Goal: Task Accomplishment & Management: Use online tool/utility

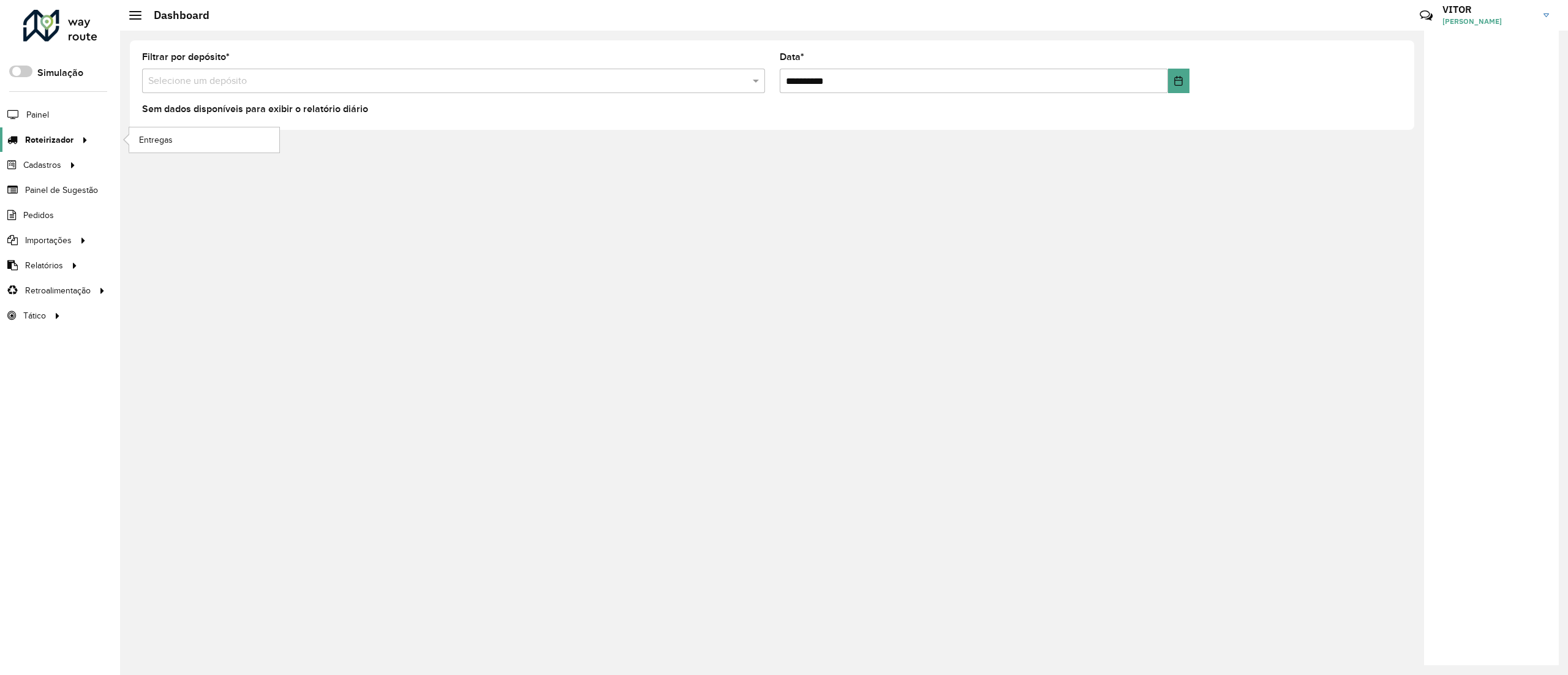
click at [69, 136] on span "Roteirizador" at bounding box center [49, 140] width 49 height 13
click at [204, 124] on div "**********" at bounding box center [772, 86] width 1284 height 90
click at [58, 134] on span "Roteirizador" at bounding box center [49, 140] width 49 height 13
click at [204, 141] on link "Entregas" at bounding box center [205, 139] width 150 height 25
click at [928, 673] on div "**********" at bounding box center [844, 353] width 1447 height 645
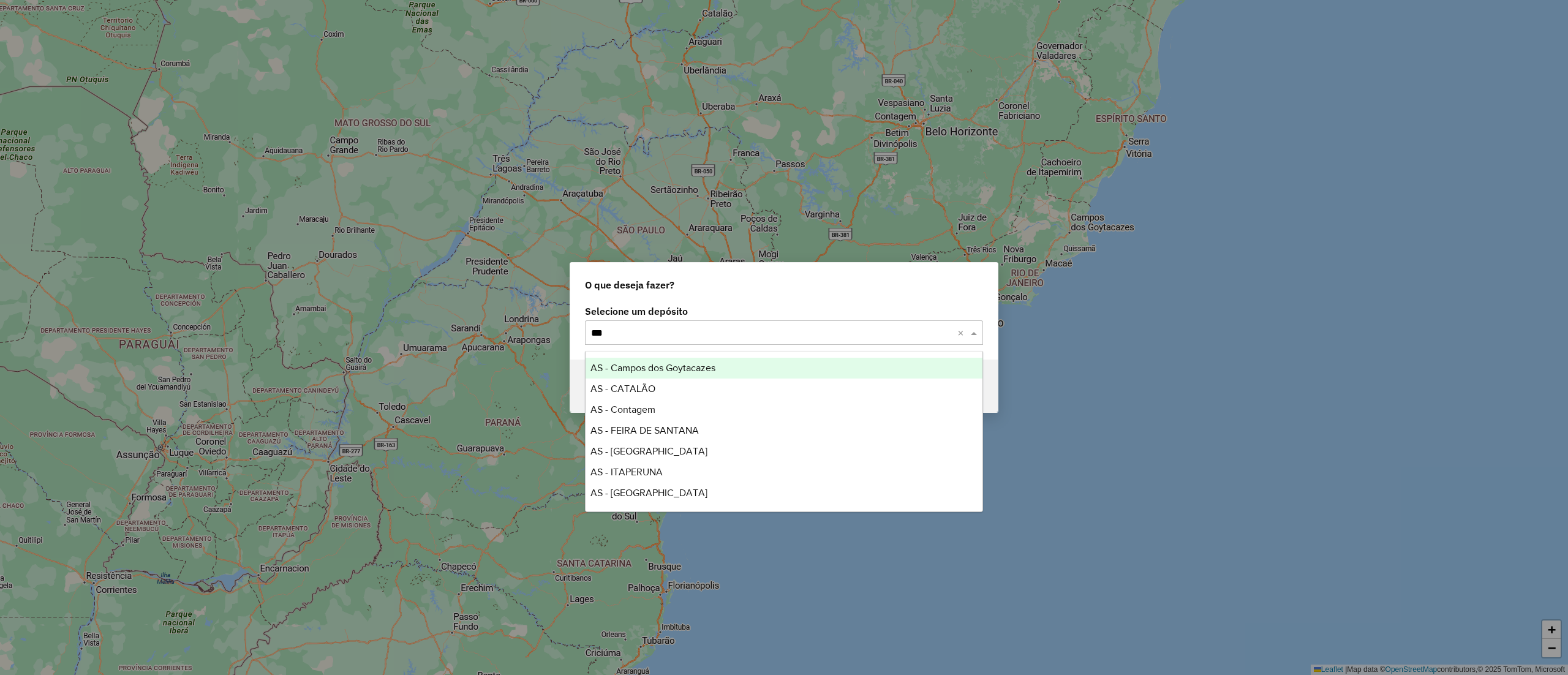
type input "****"
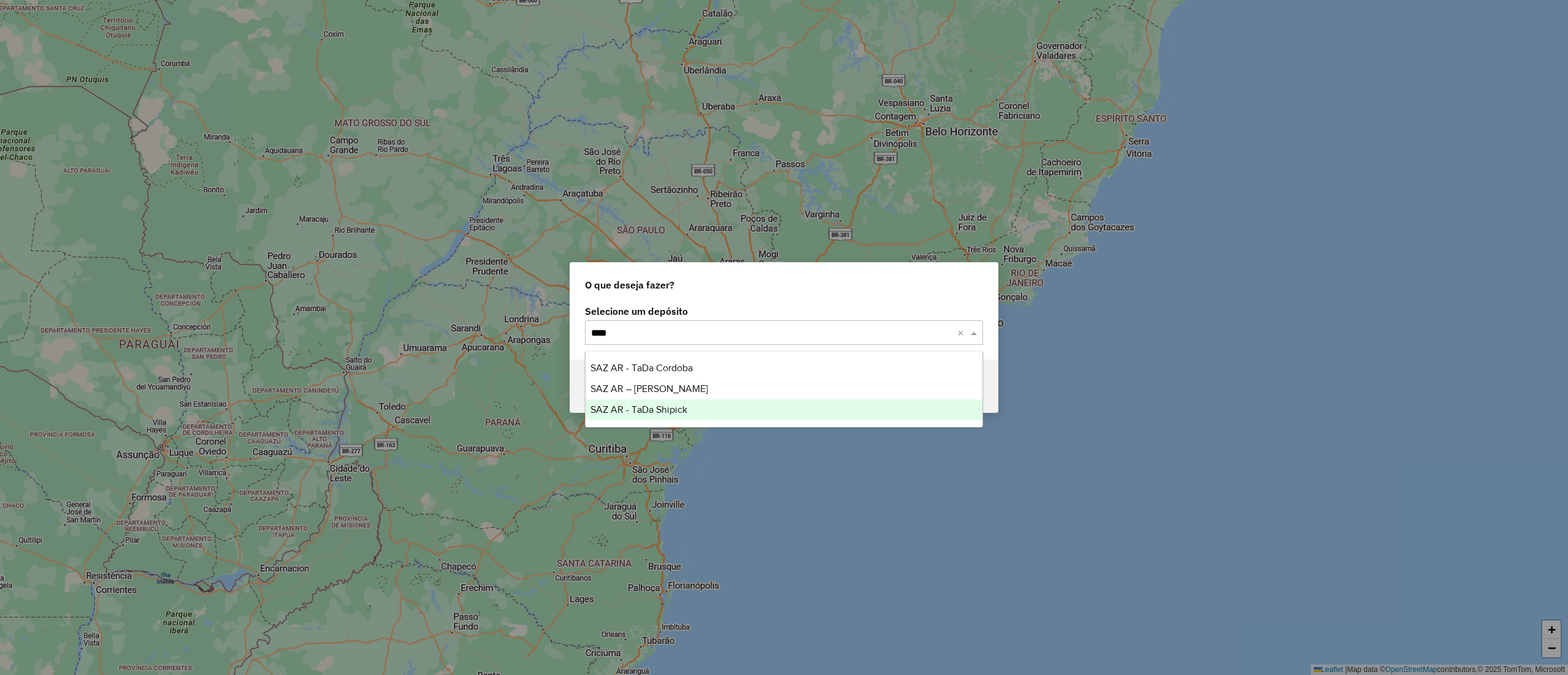
click at [707, 405] on div "SAZ AR - TaDa Shipick" at bounding box center [784, 409] width 397 height 21
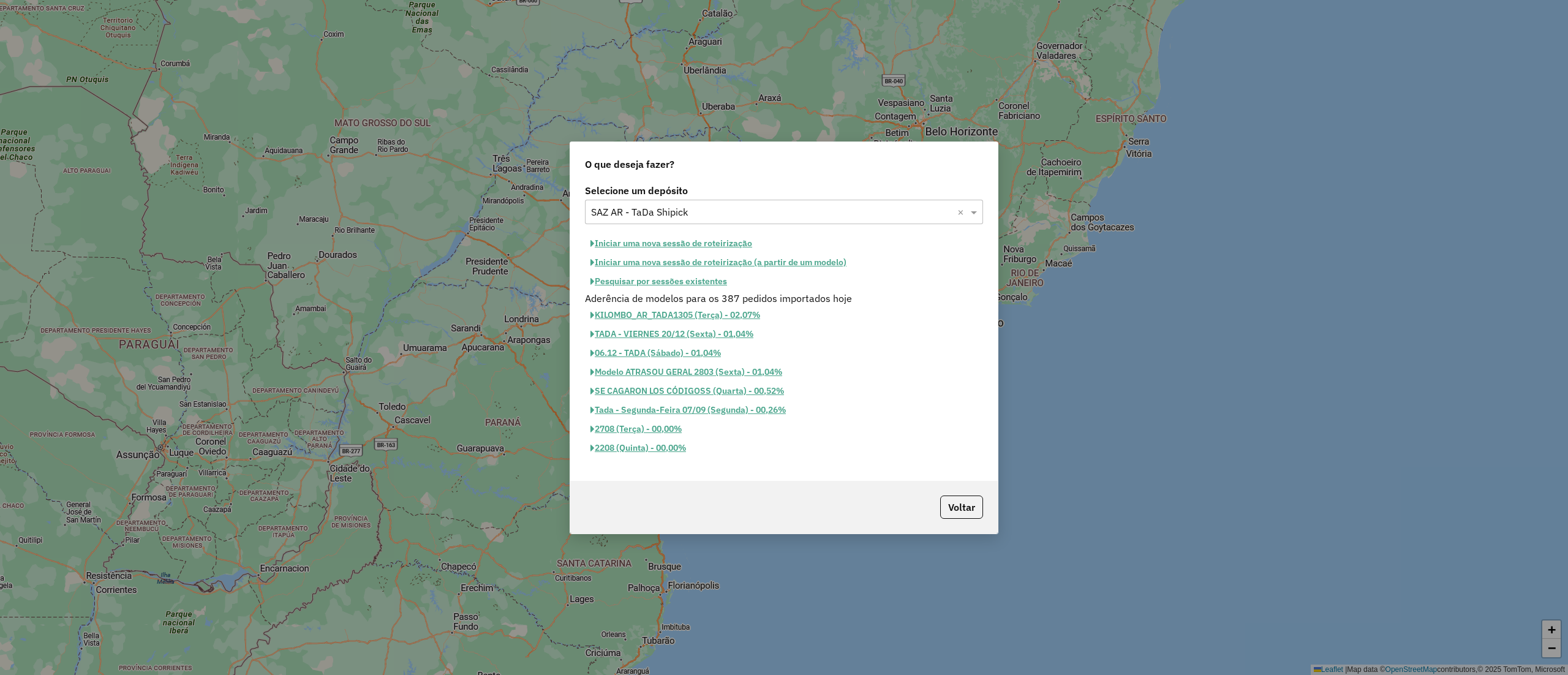
click at [664, 286] on button "Pesquisar por sessões existentes" at bounding box center [658, 282] width 148 height 19
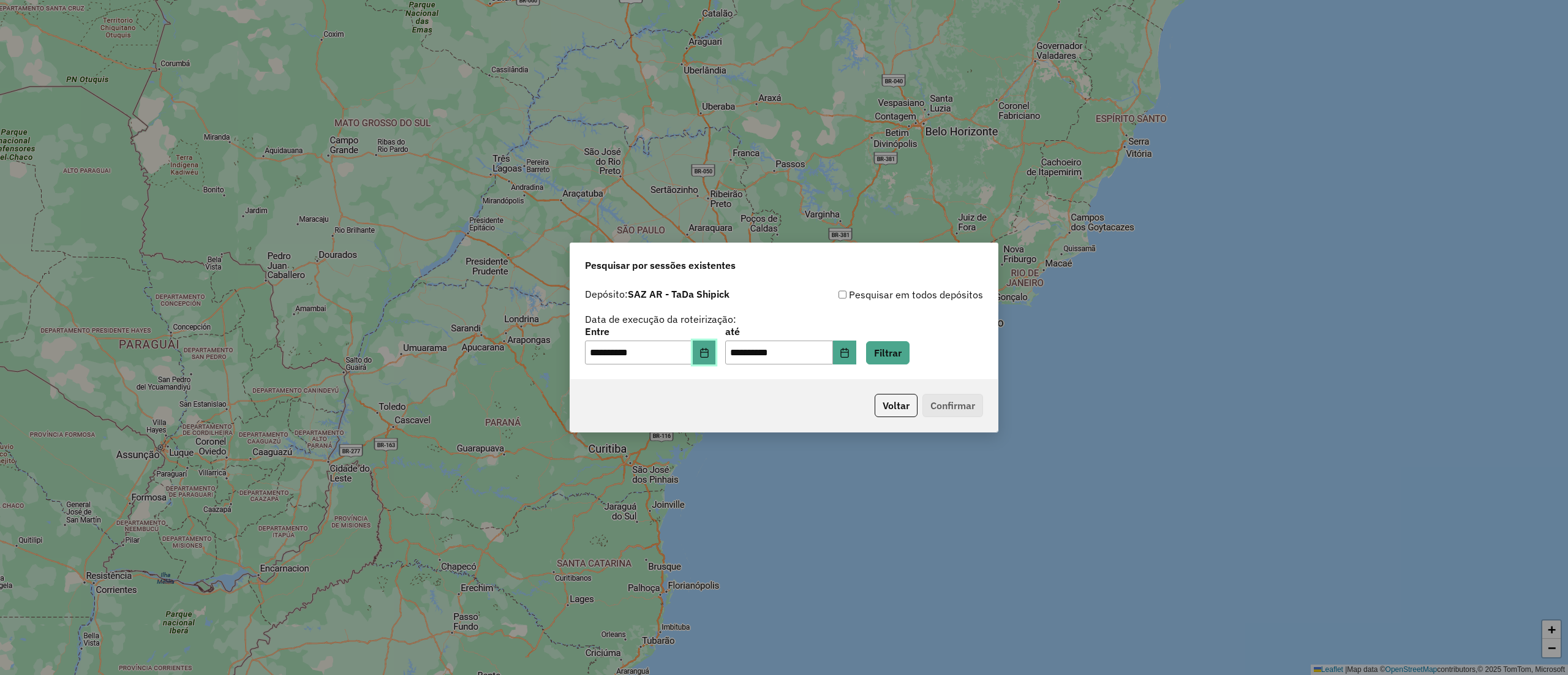
click at [708, 349] on icon "Choose Date" at bounding box center [704, 353] width 8 height 10
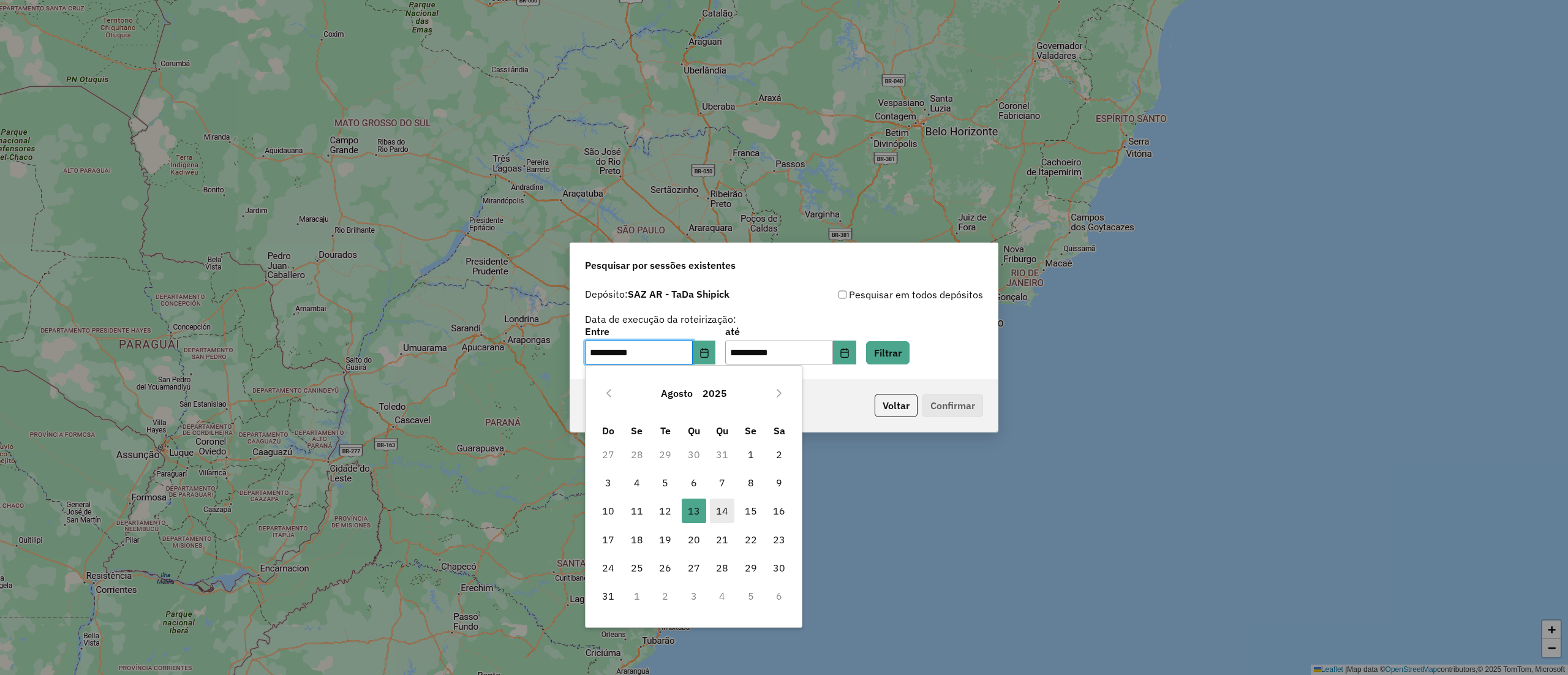
drag, startPoint x: 718, startPoint y: 504, endPoint x: 726, endPoint y: 501, distance: 8.5
click at [718, 505] on span "14" at bounding box center [722, 510] width 25 height 25
type input "**********"
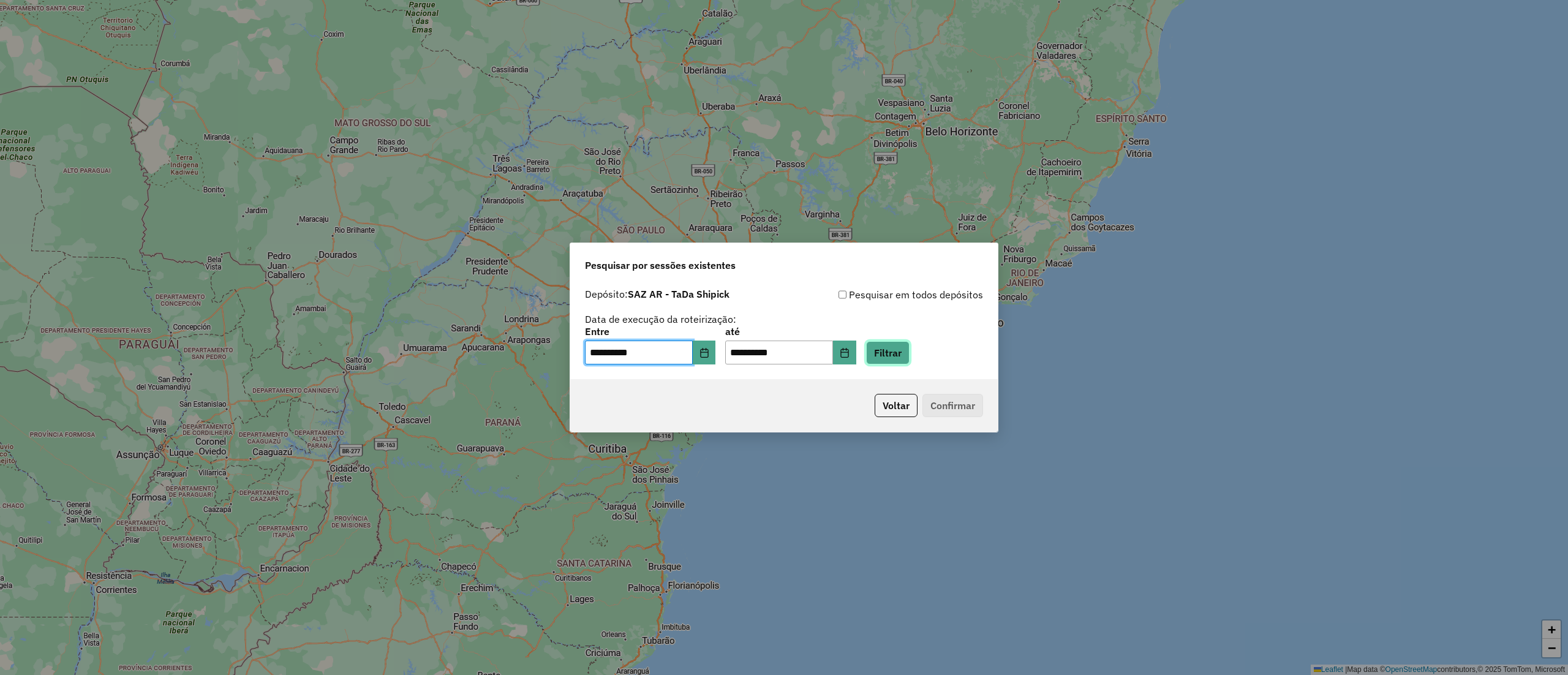
click at [905, 349] on button "Filtrar" at bounding box center [888, 353] width 43 height 23
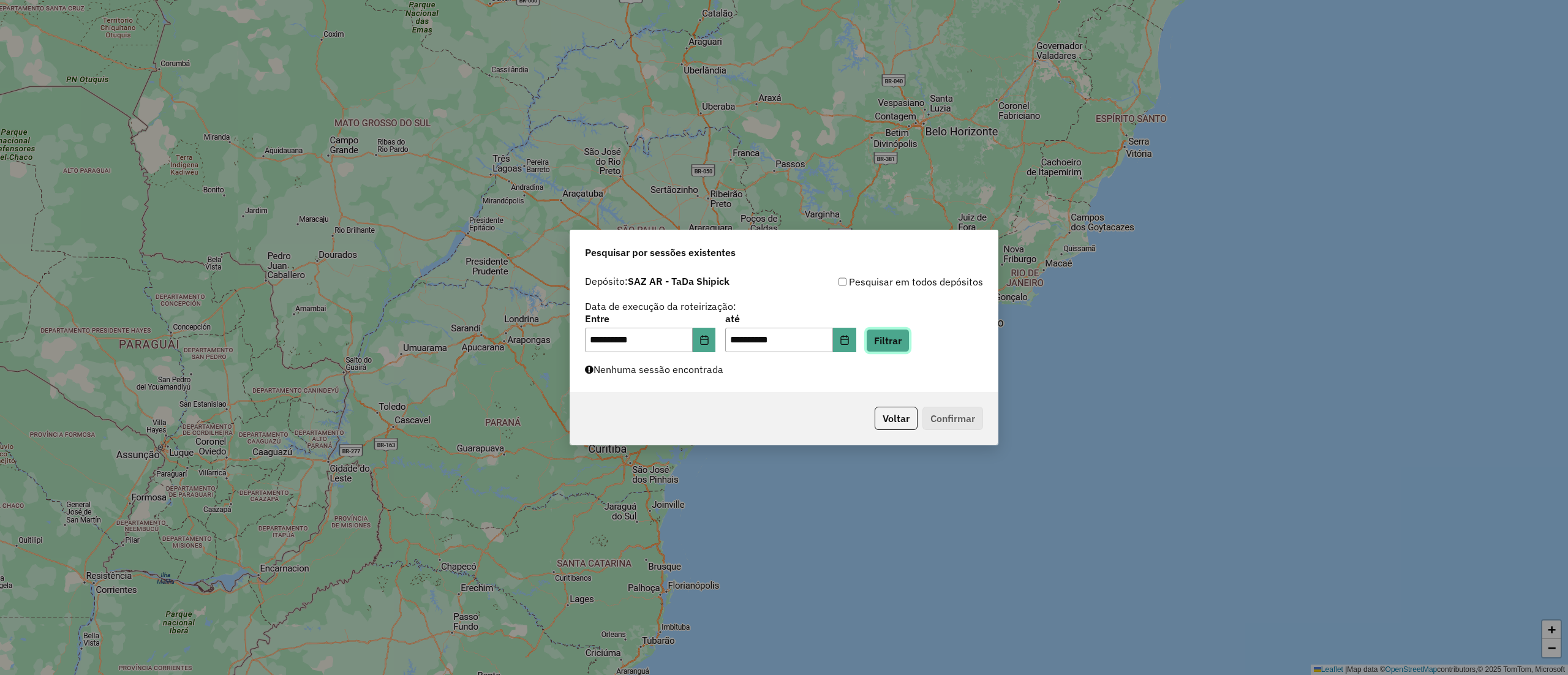
click at [896, 347] on button "Filtrar" at bounding box center [888, 340] width 43 height 23
click at [708, 337] on icon "Choose Date" at bounding box center [704, 340] width 8 height 10
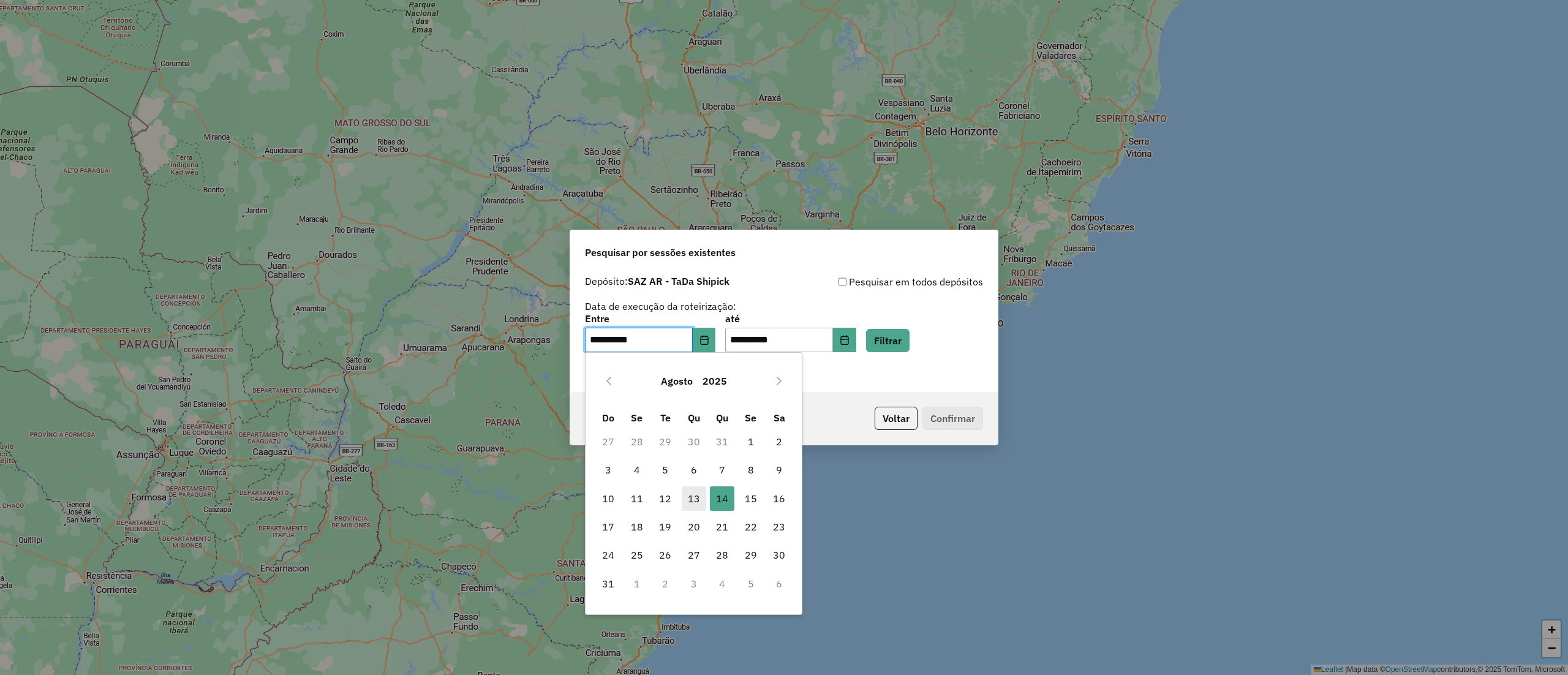
drag, startPoint x: 698, startPoint y: 509, endPoint x: 704, endPoint y: 509, distance: 6.0
click at [700, 509] on span "13" at bounding box center [693, 498] width 25 height 25
type input "**********"
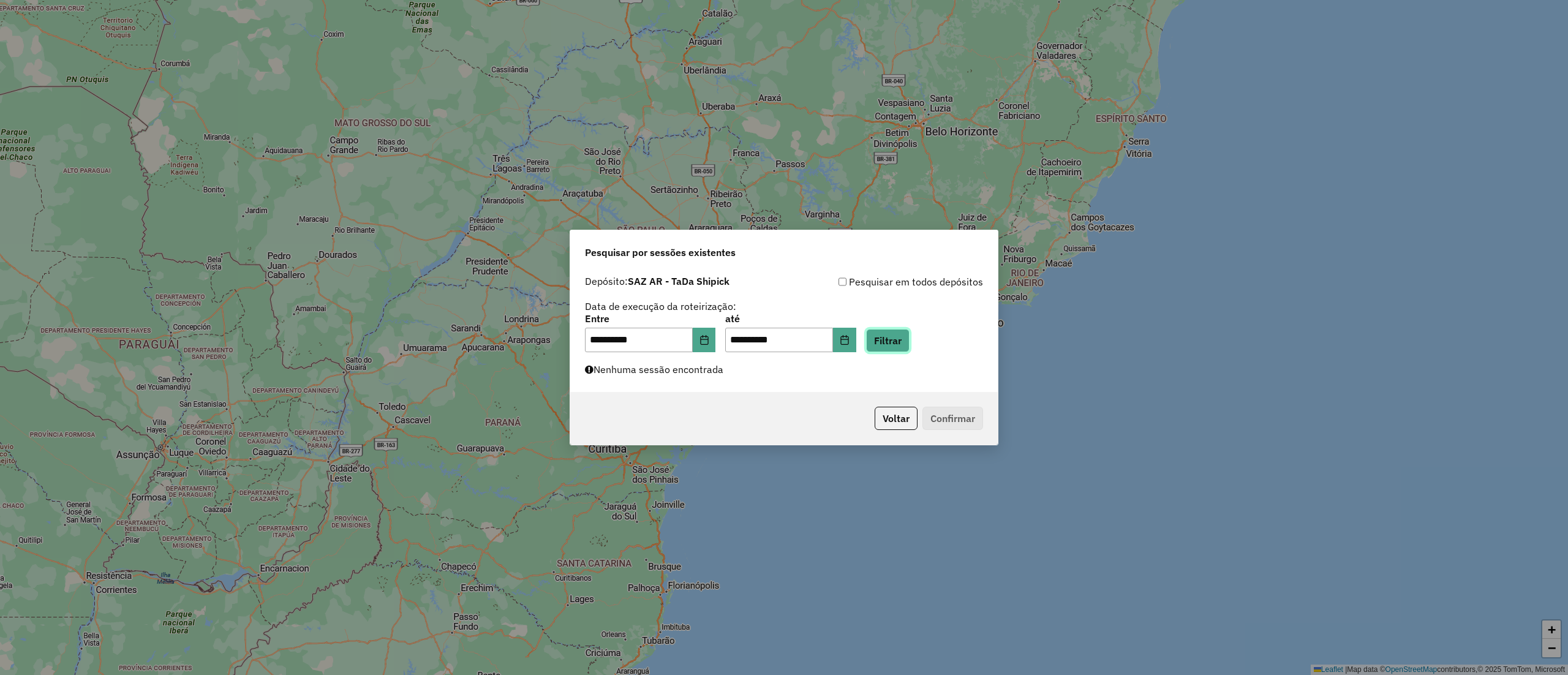
click at [909, 337] on button "Filtrar" at bounding box center [888, 340] width 43 height 23
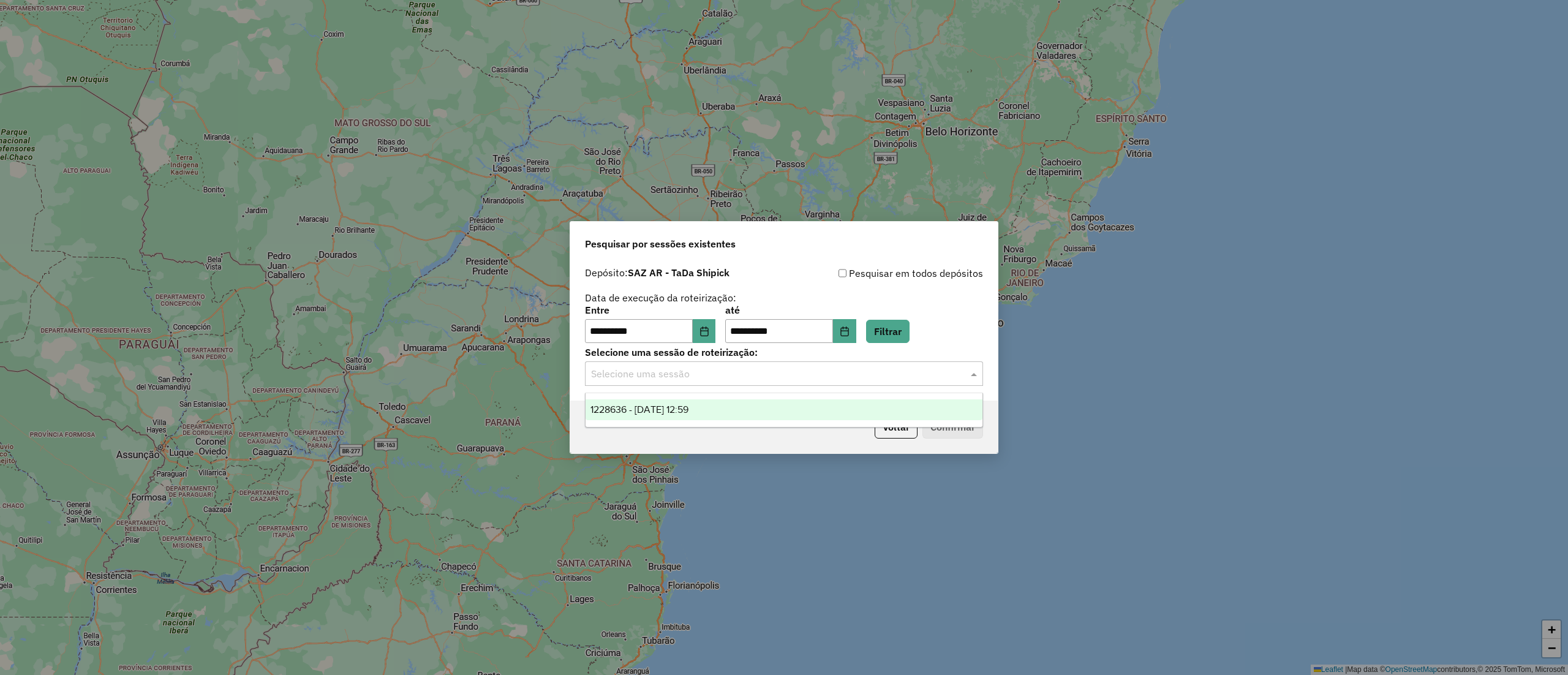
click at [795, 381] on div "Selecione uma sessão" at bounding box center [784, 373] width 398 height 25
click at [731, 403] on div "1228636 - [DATE] 12:59" at bounding box center [784, 409] width 397 height 21
click at [944, 437] on button "Confirmar" at bounding box center [952, 426] width 61 height 23
click at [909, 338] on button "Filtrar" at bounding box center [888, 331] width 43 height 23
click at [862, 371] on input "text" at bounding box center [772, 374] width 361 height 14
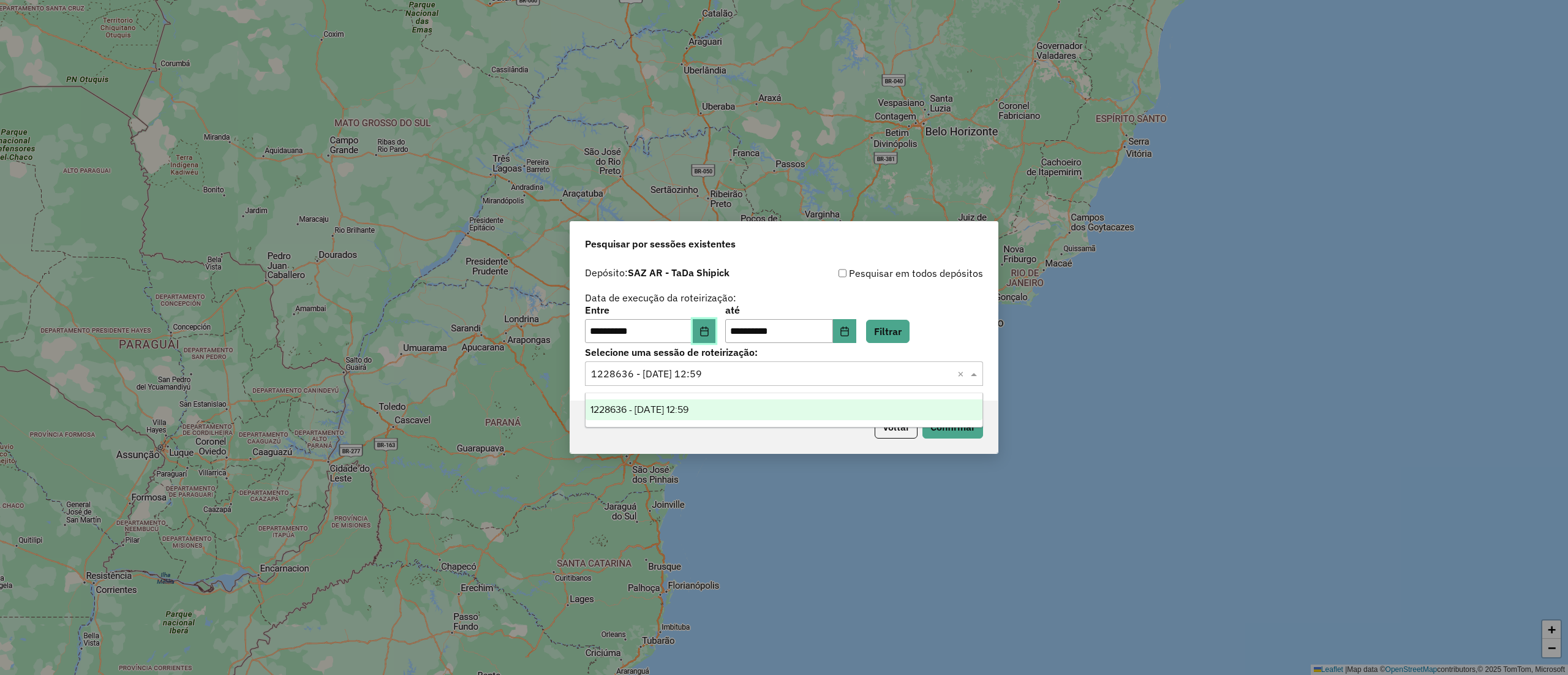
click at [716, 325] on button "Choose Date" at bounding box center [704, 331] width 23 height 25
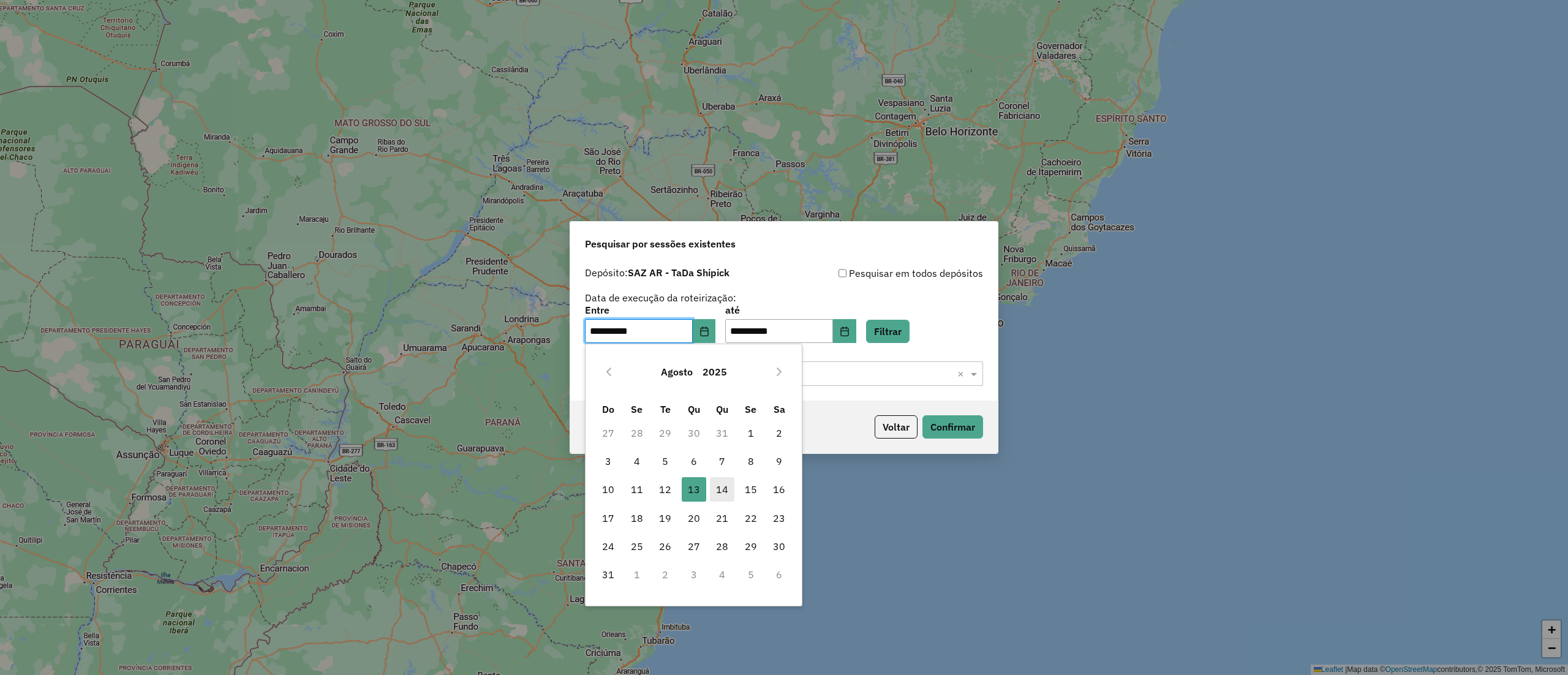
click at [723, 481] on span "14" at bounding box center [722, 489] width 25 height 25
type input "**********"
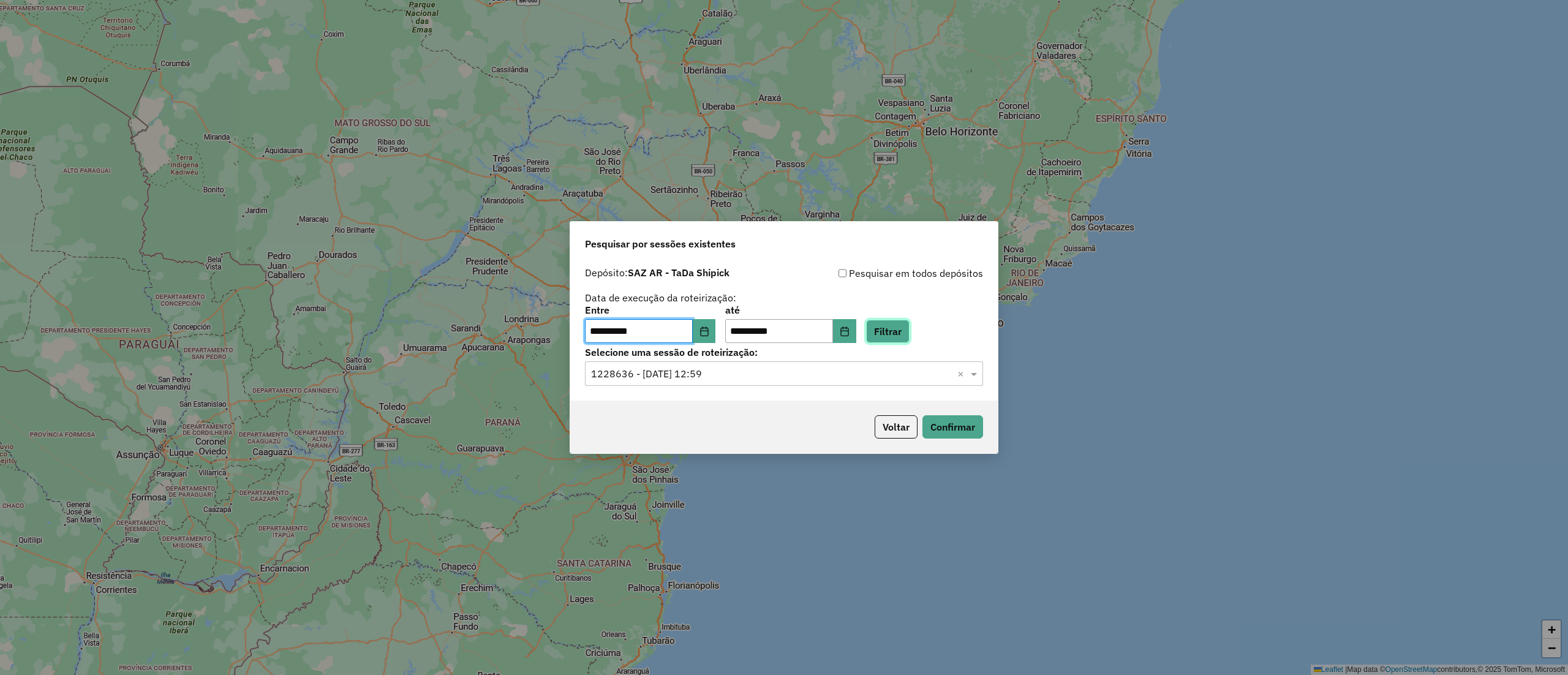
click at [900, 325] on button "Filtrar" at bounding box center [888, 331] width 43 height 23
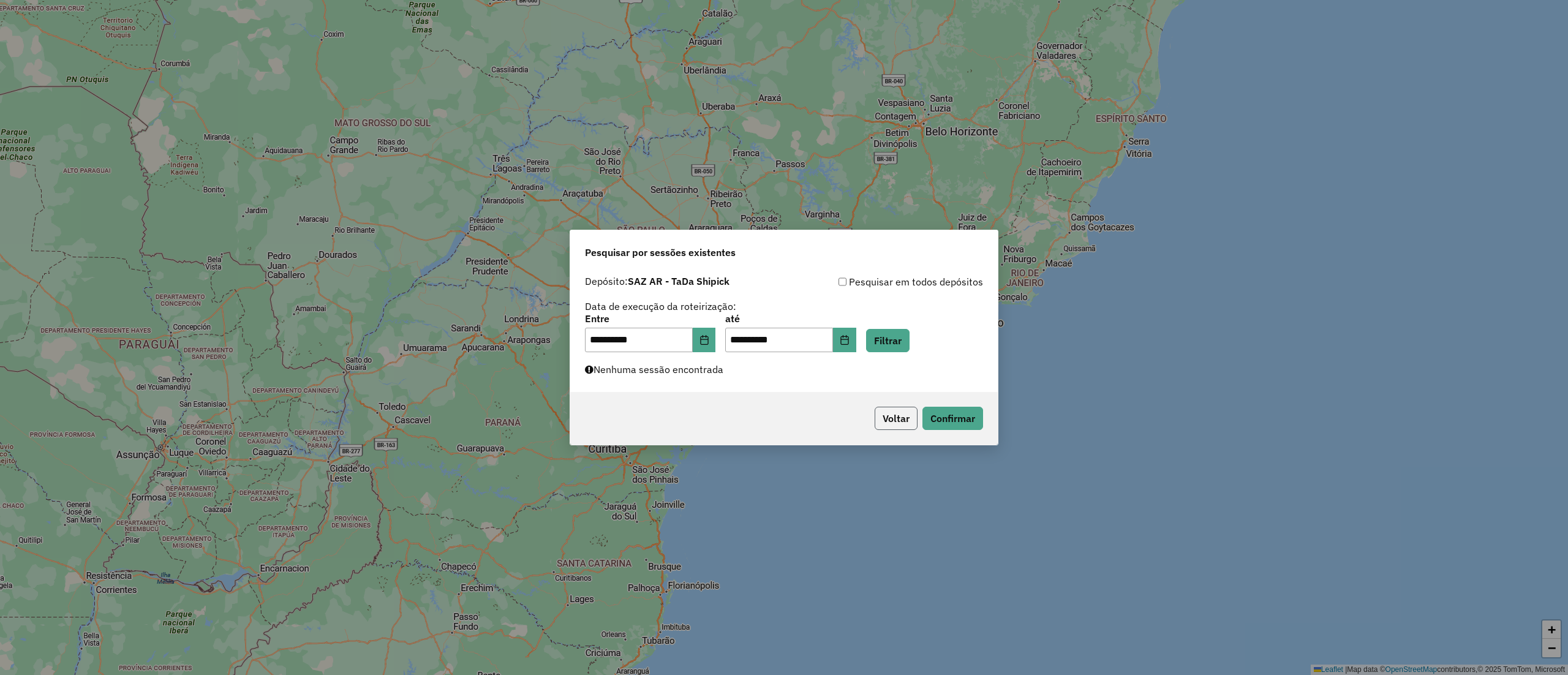
click at [899, 419] on button "Voltar" at bounding box center [896, 418] width 43 height 23
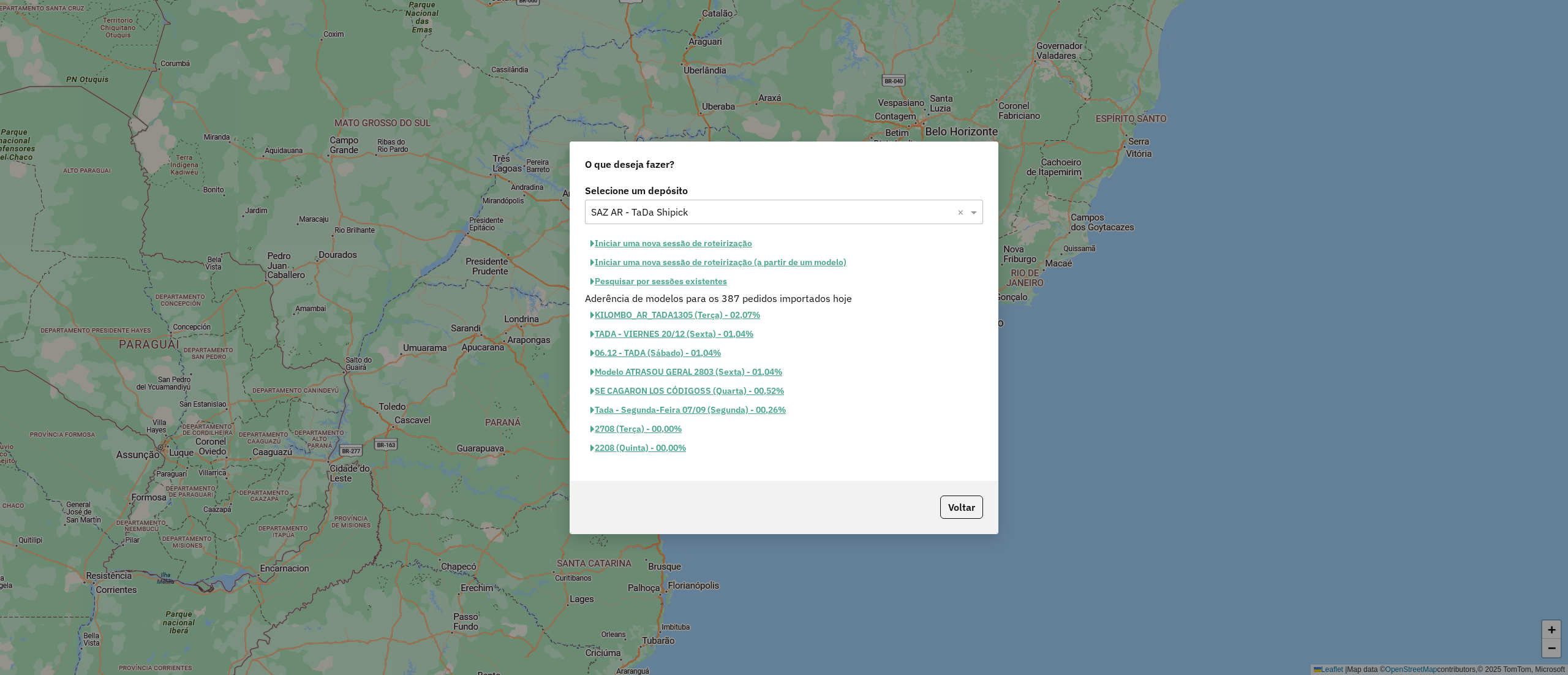
click at [692, 272] on button "Pesquisar por sessões existentes" at bounding box center [658, 282] width 148 height 19
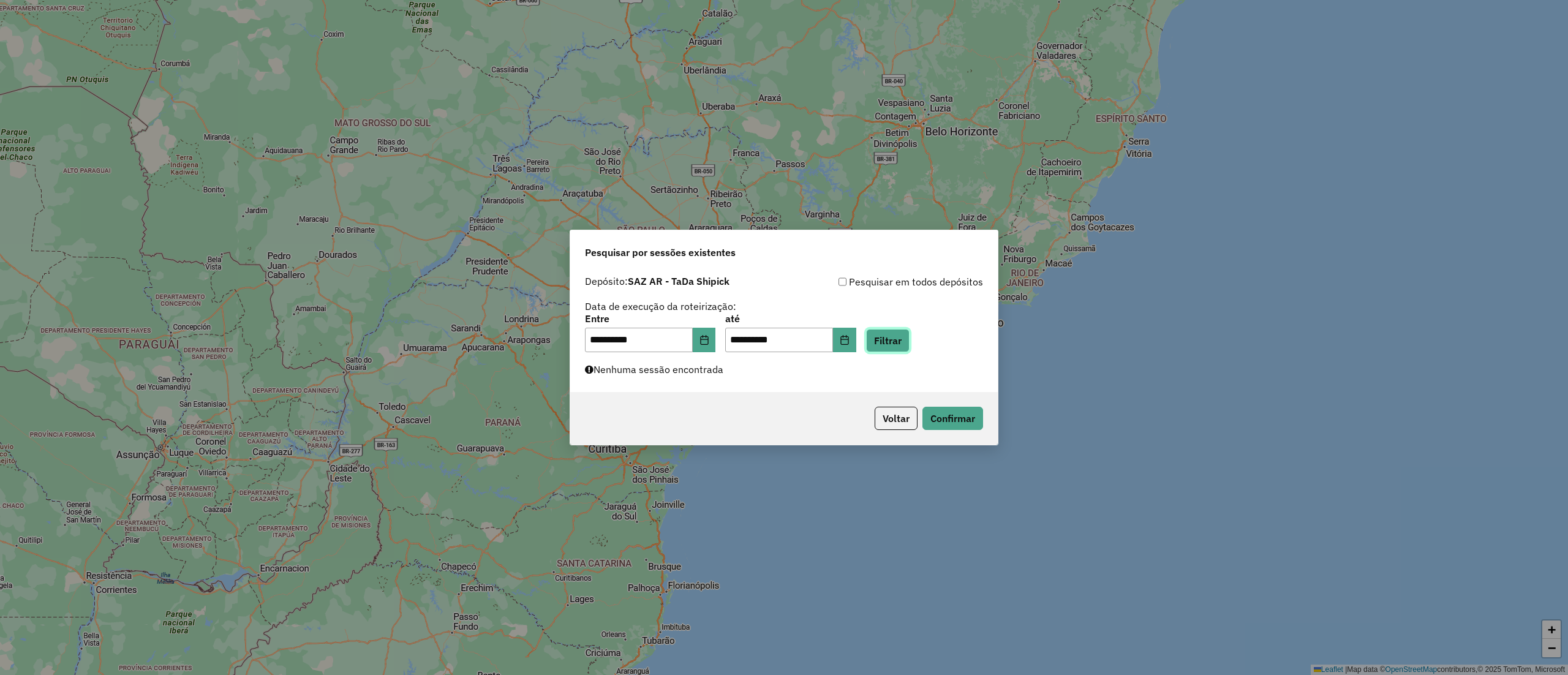
click at [885, 341] on button "Filtrar" at bounding box center [888, 340] width 43 height 23
click at [902, 329] on button "Filtrar" at bounding box center [888, 340] width 43 height 23
click at [902, 336] on button "Filtrar" at bounding box center [888, 340] width 43 height 23
click at [905, 338] on button "Filtrar" at bounding box center [888, 340] width 43 height 23
click at [902, 336] on hb-app "**********" at bounding box center [784, 338] width 1568 height 675
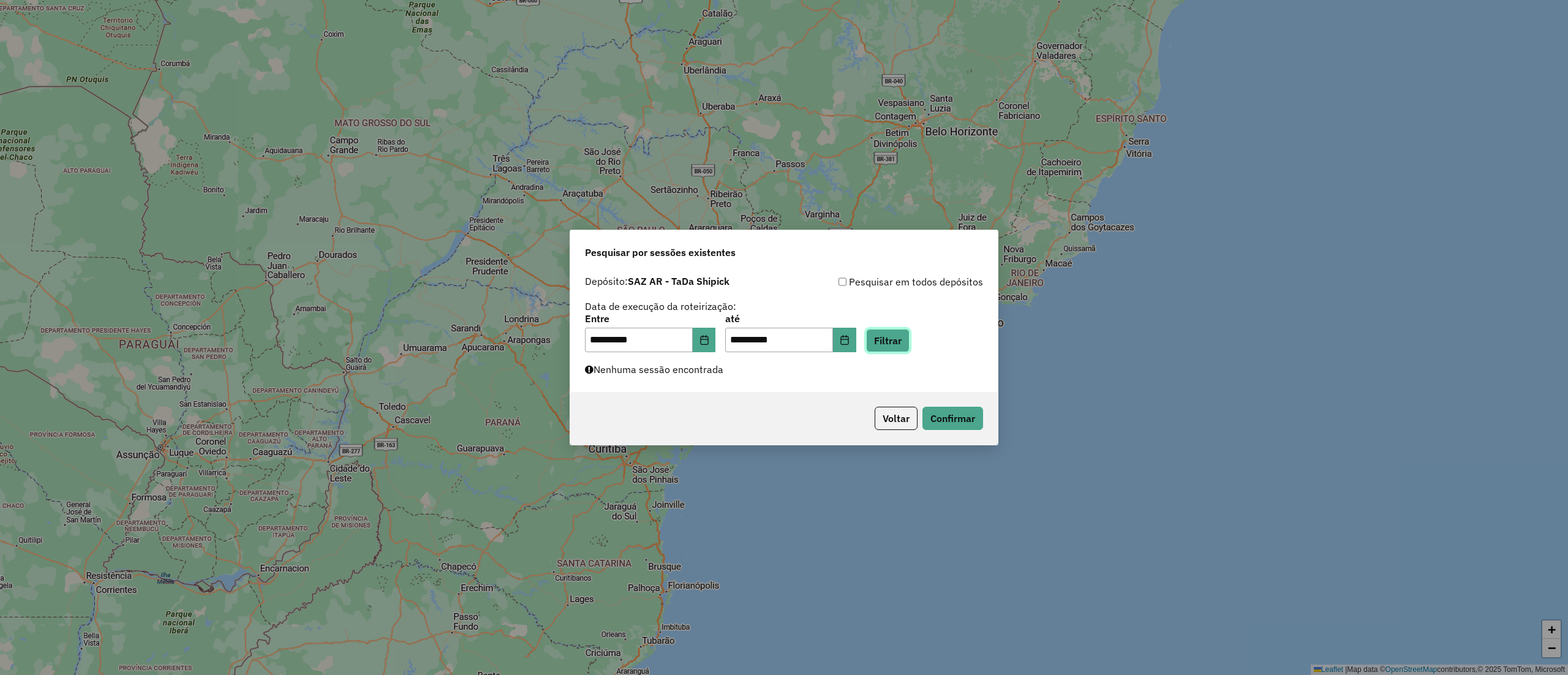
click at [902, 336] on button "Filtrar" at bounding box center [888, 340] width 43 height 23
click at [909, 338] on button "Filtrar" at bounding box center [888, 340] width 43 height 23
click at [852, 286] on div "Pesquisar em todos depósitos" at bounding box center [883, 282] width 199 height 14
click at [856, 284] on div "Pesquisar em todos depósitos" at bounding box center [883, 282] width 199 height 14
click at [880, 281] on div "Pesquisar em todos depósitos" at bounding box center [883, 282] width 199 height 14
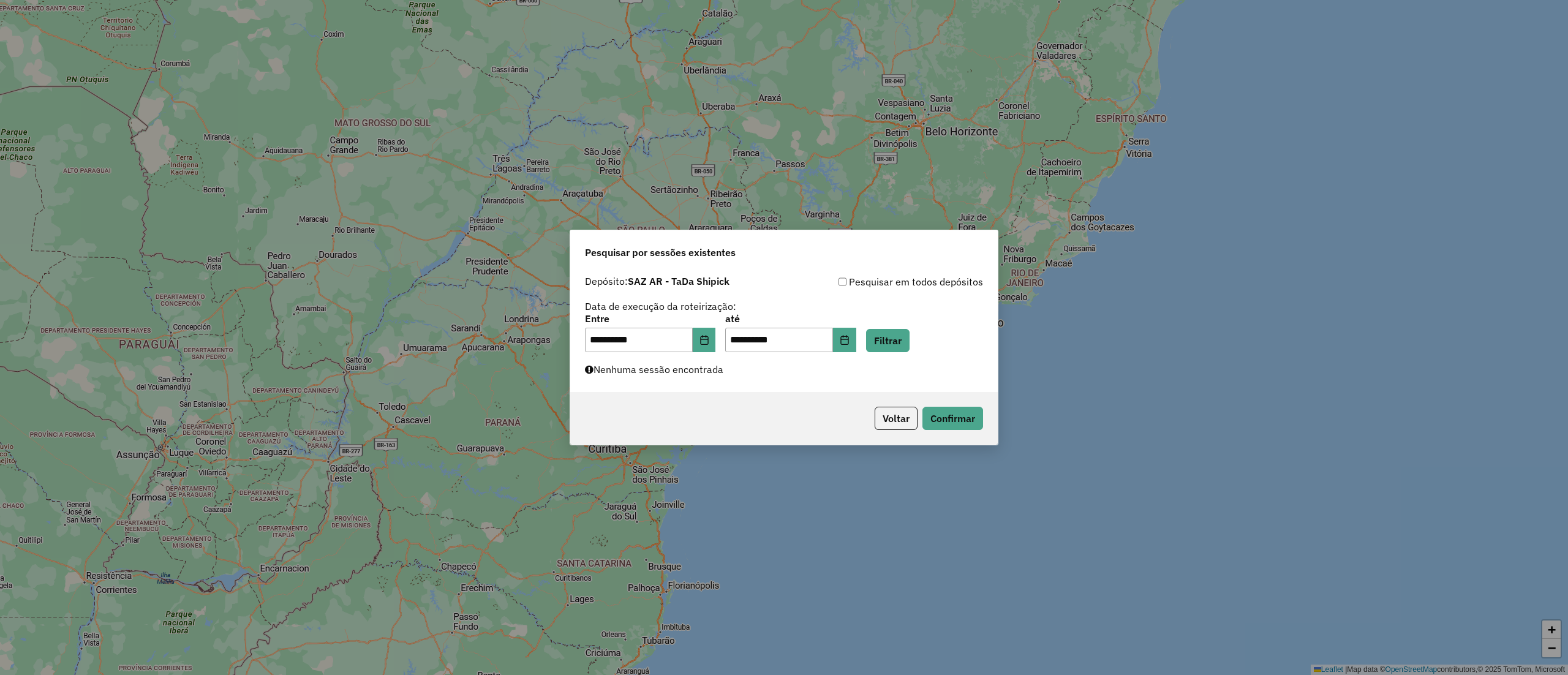
click at [850, 276] on div "Pesquisar em todos depósitos" at bounding box center [883, 282] width 199 height 14
click at [909, 333] on button "Filtrar" at bounding box center [888, 340] width 43 height 23
click at [909, 330] on button "Filtrar" at bounding box center [888, 340] width 43 height 23
click at [888, 352] on div "**********" at bounding box center [784, 330] width 428 height 122
click at [890, 349] on button "Filtrar" at bounding box center [888, 340] width 43 height 23
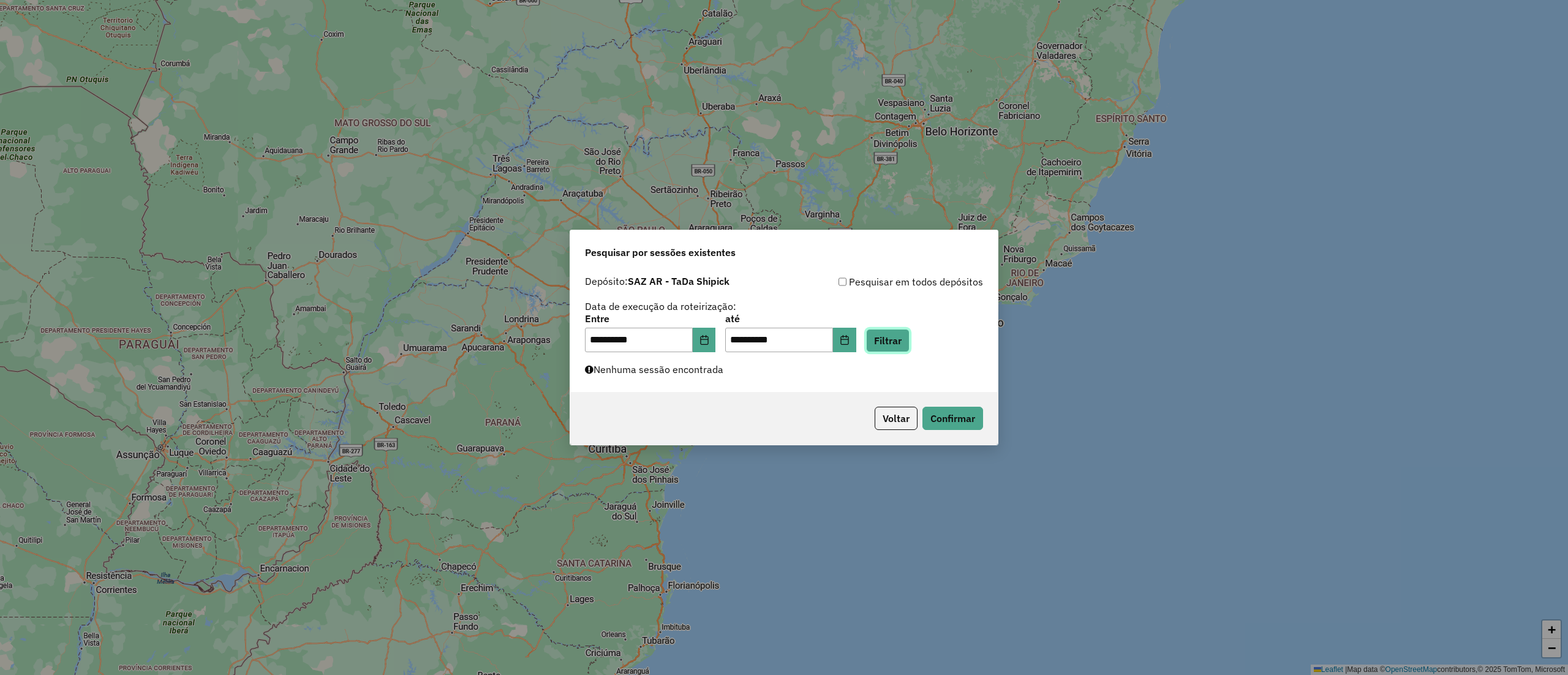
click at [890, 349] on button "Filtrar" at bounding box center [888, 340] width 43 height 23
click at [909, 349] on button "Filtrar" at bounding box center [888, 340] width 43 height 23
click at [909, 348] on button "Filtrar" at bounding box center [888, 340] width 43 height 23
click at [716, 347] on button "Choose Date" at bounding box center [704, 340] width 23 height 25
click at [849, 335] on icon "Choose Date" at bounding box center [844, 340] width 10 height 10
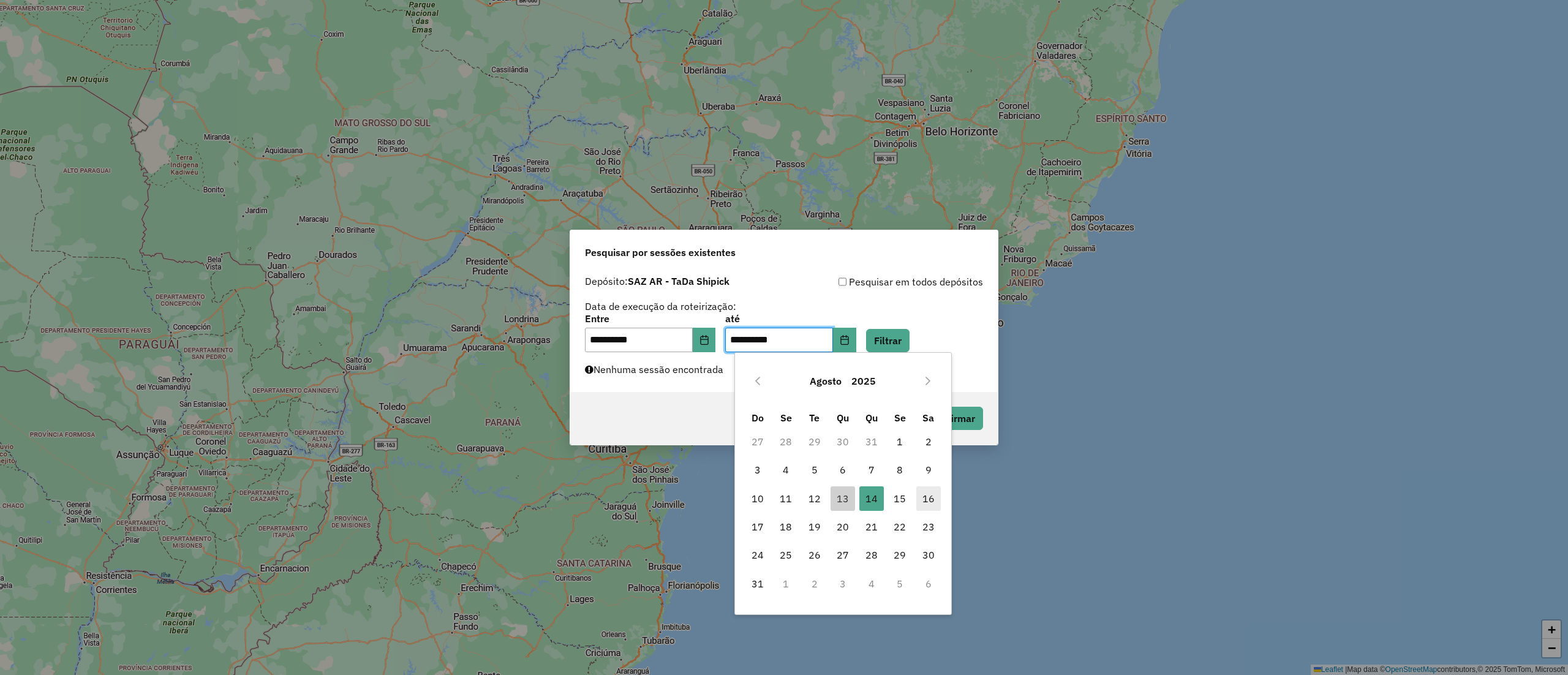
click at [920, 496] on span "16" at bounding box center [928, 498] width 25 height 25
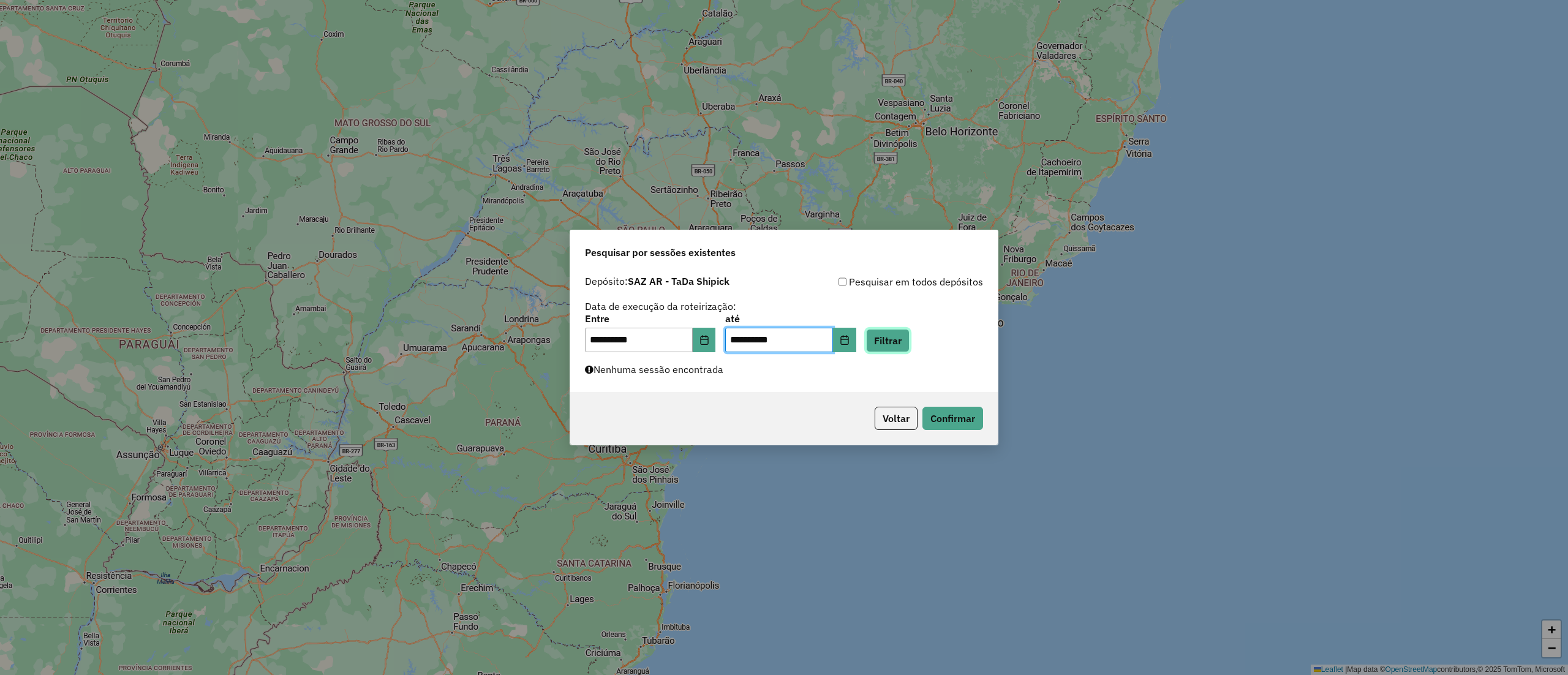
click at [909, 341] on button "Filtrar" at bounding box center [888, 340] width 43 height 23
click at [716, 340] on button "Choose Date" at bounding box center [704, 340] width 23 height 25
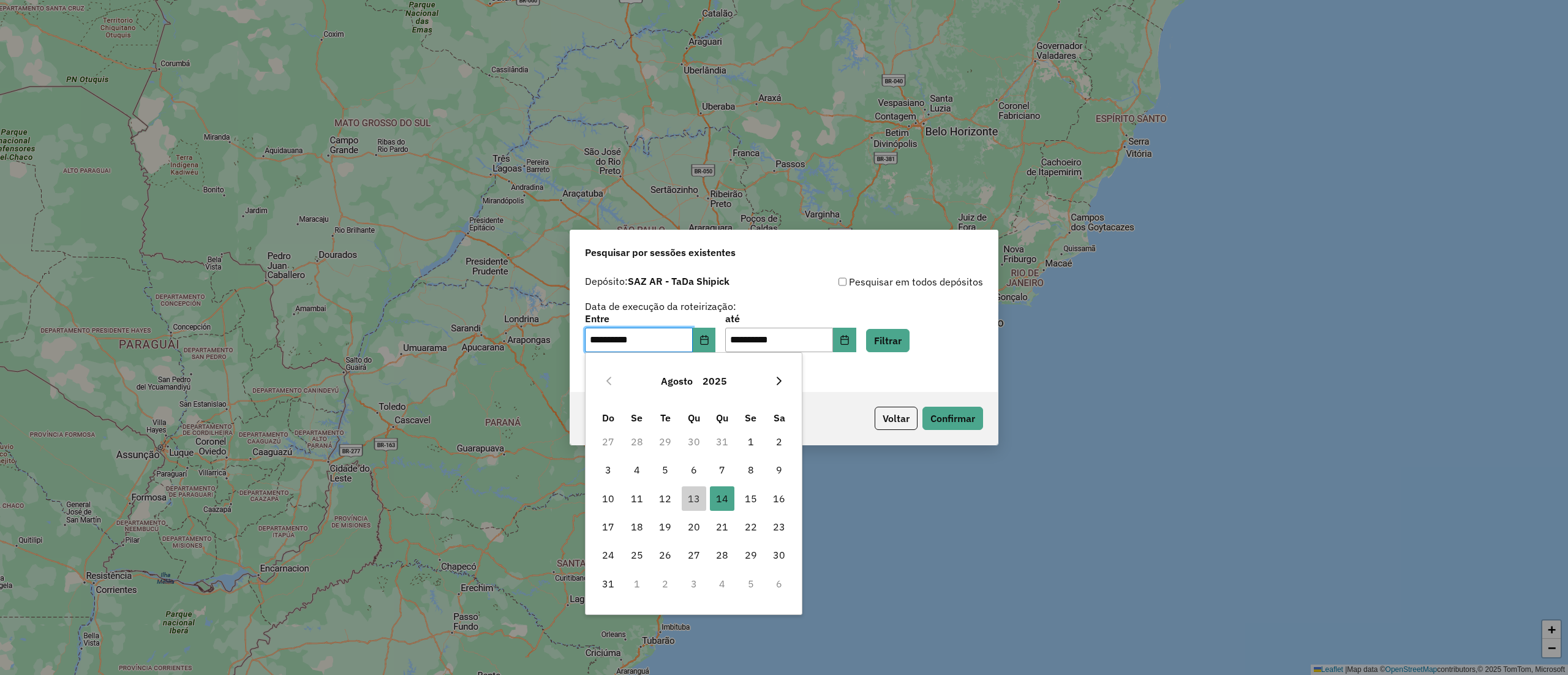
click at [774, 383] on icon "Next Month" at bounding box center [779, 381] width 10 height 10
click at [763, 524] on td "26" at bounding box center [751, 526] width 29 height 28
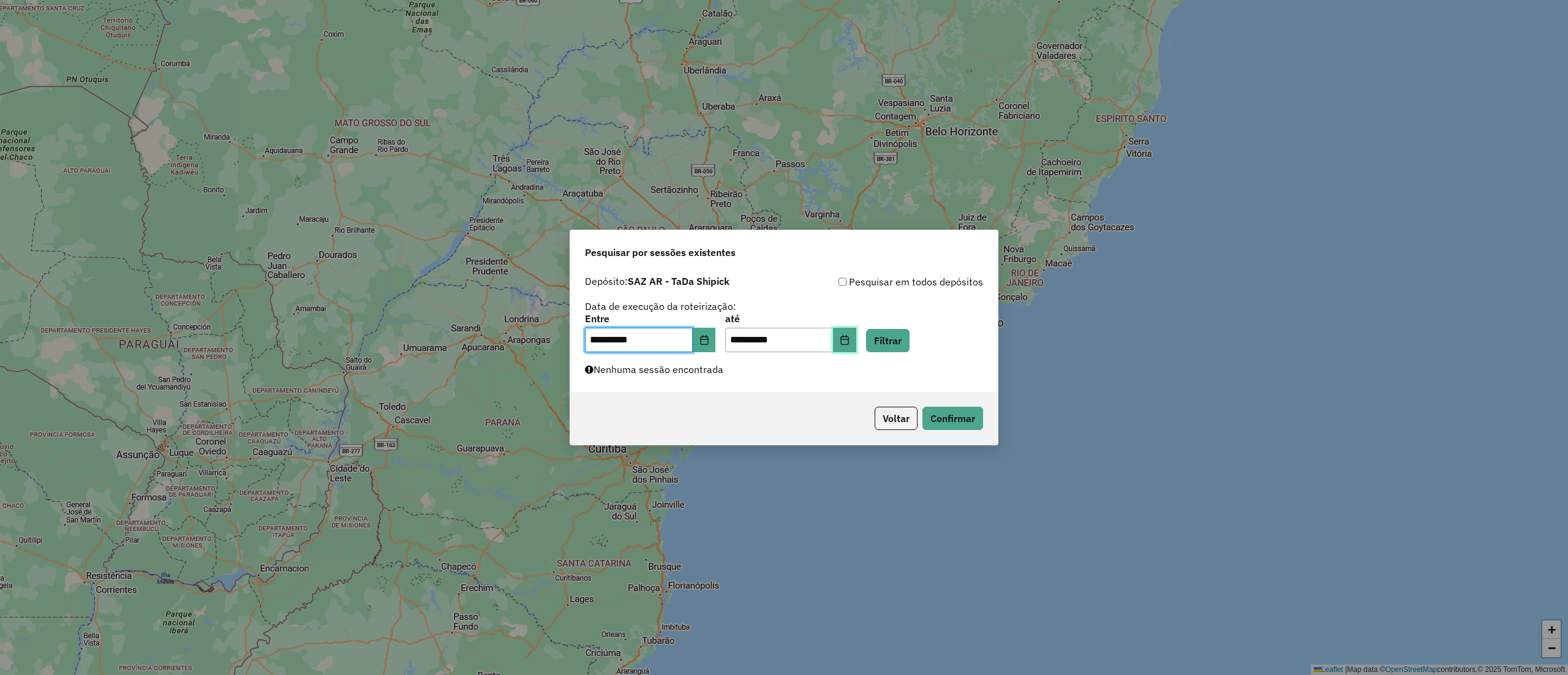
click at [849, 338] on icon "Choose Date" at bounding box center [844, 340] width 10 height 10
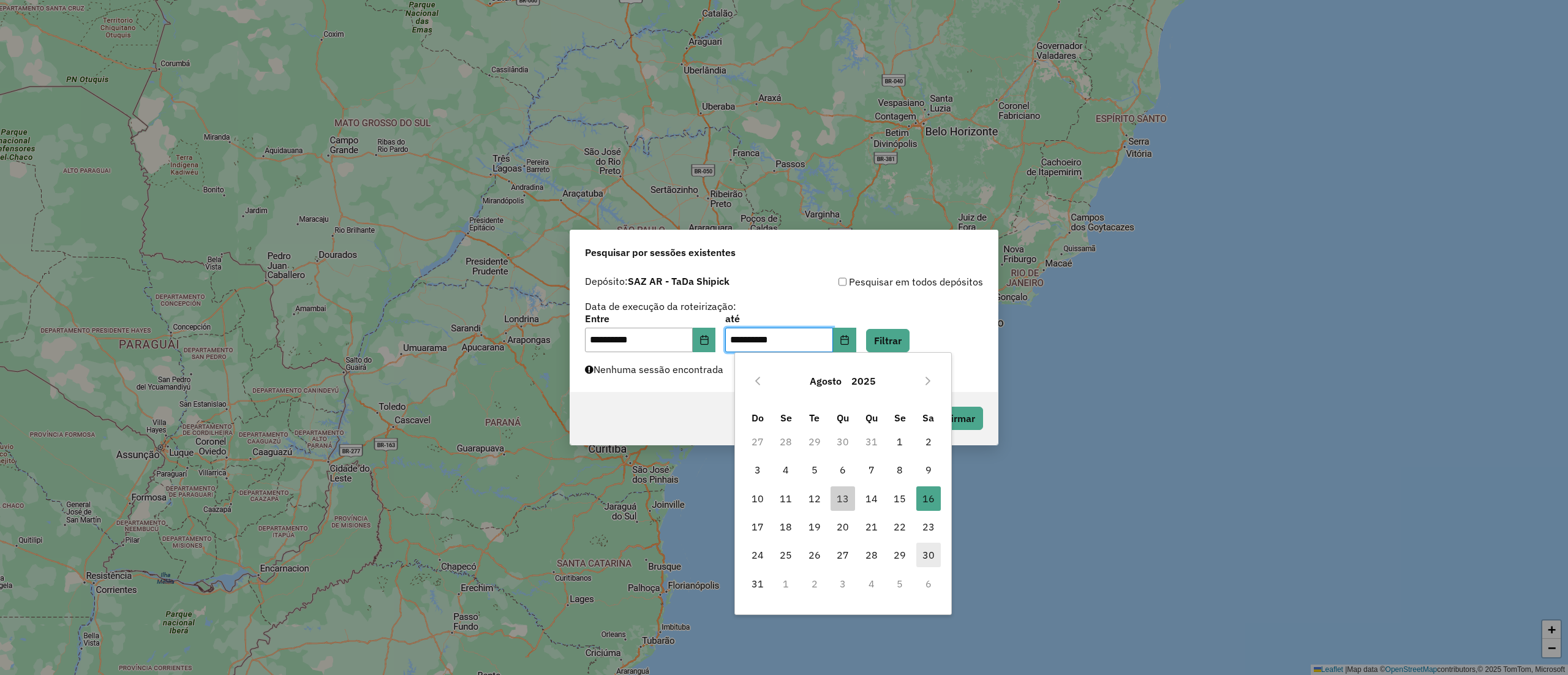
click at [936, 557] on span "30" at bounding box center [928, 555] width 25 height 25
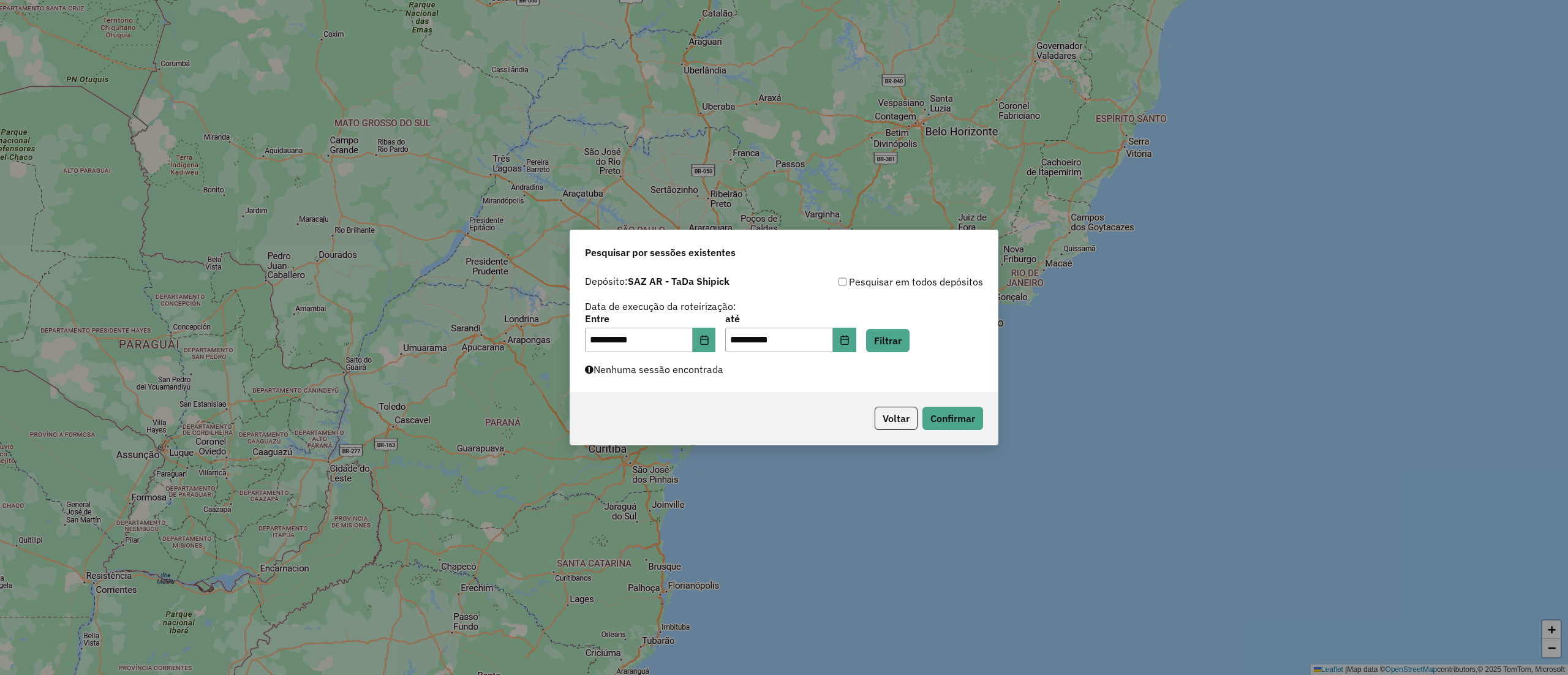
click at [896, 354] on div "**********" at bounding box center [784, 330] width 428 height 122
click at [896, 353] on div "**********" at bounding box center [784, 330] width 428 height 122
click at [896, 352] on div "**********" at bounding box center [784, 330] width 428 height 122
click at [896, 345] on button "Filtrar" at bounding box center [888, 340] width 43 height 23
click at [856, 332] on button "Choose Date" at bounding box center [844, 340] width 23 height 25
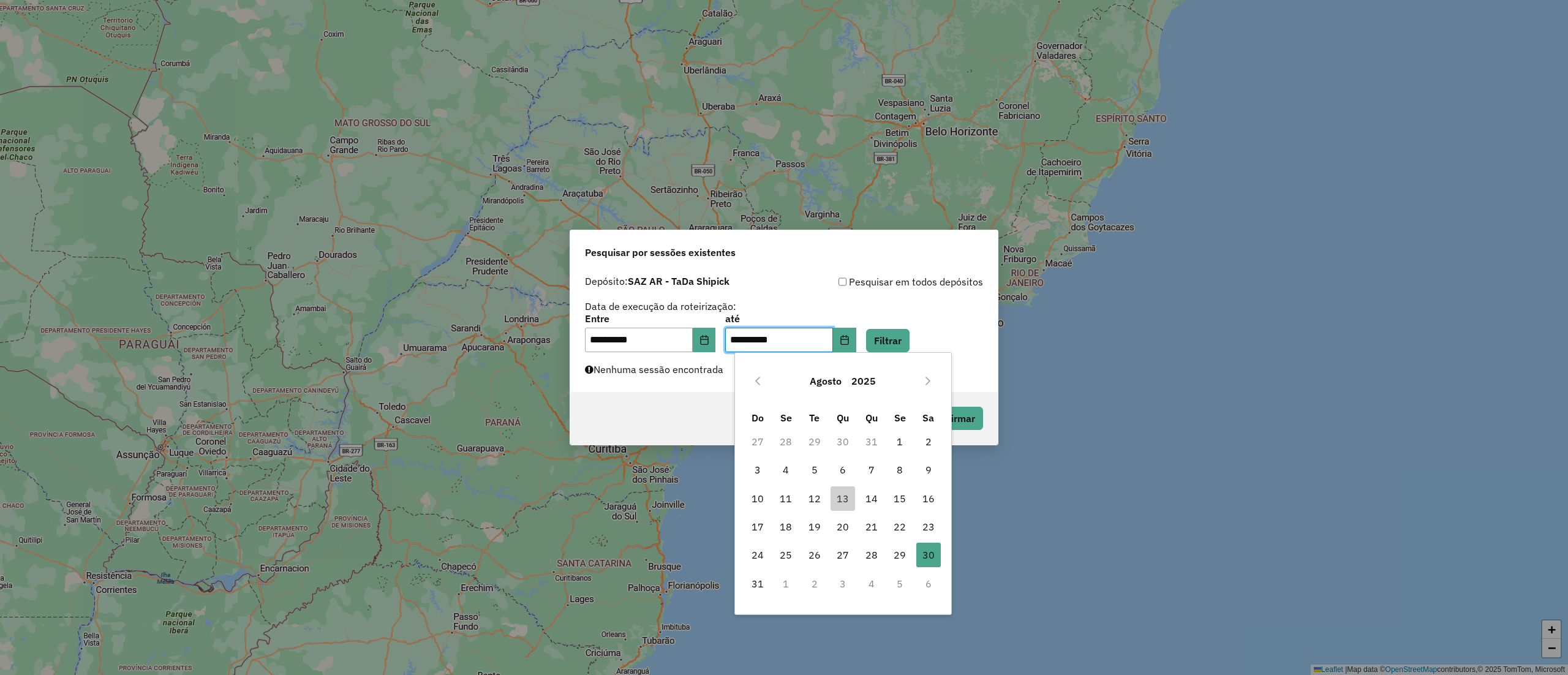
click at [916, 387] on div "[DATE]" at bounding box center [843, 381] width 200 height 39
click at [921, 387] on button "Next Month" at bounding box center [928, 381] width 20 height 20
click at [758, 496] on span "14" at bounding box center [757, 498] width 25 height 25
type input "**********"
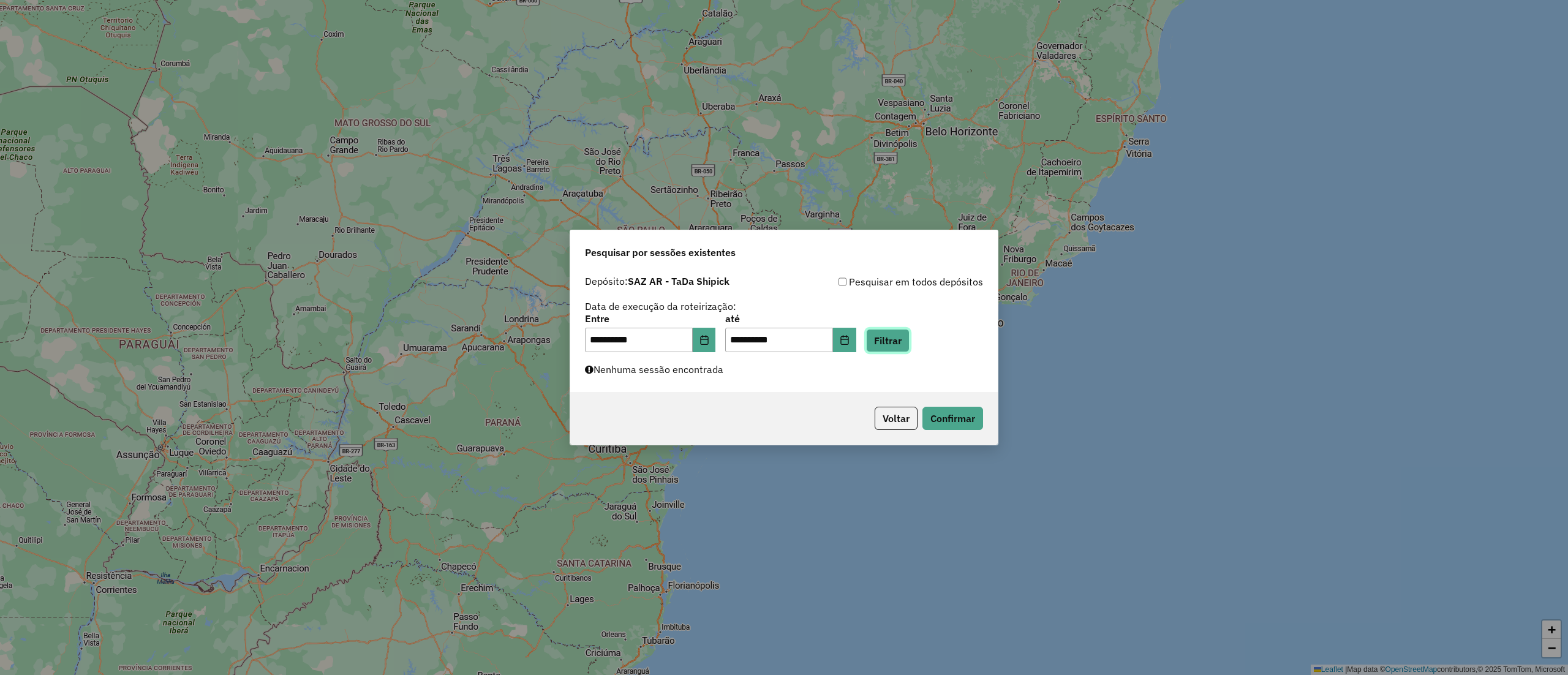
click at [893, 342] on button "Filtrar" at bounding box center [888, 340] width 43 height 23
drag, startPoint x: 898, startPoint y: 343, endPoint x: 900, endPoint y: 313, distance: 30.1
click at [898, 342] on button "Filtrar" at bounding box center [888, 340] width 43 height 23
